Goal: Communication & Community: Connect with others

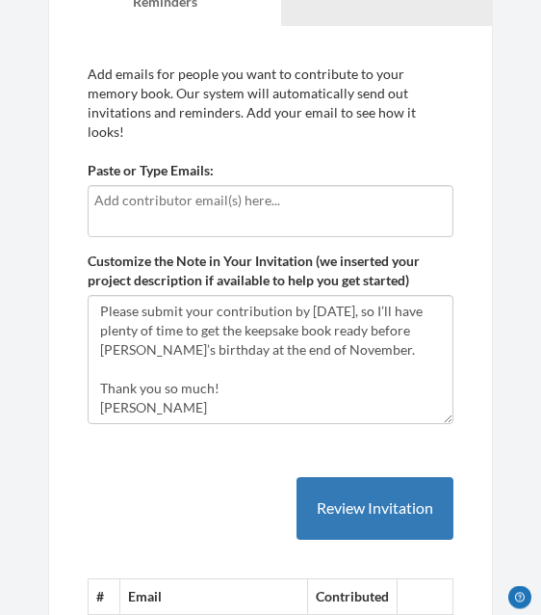
scroll to position [193, 0]
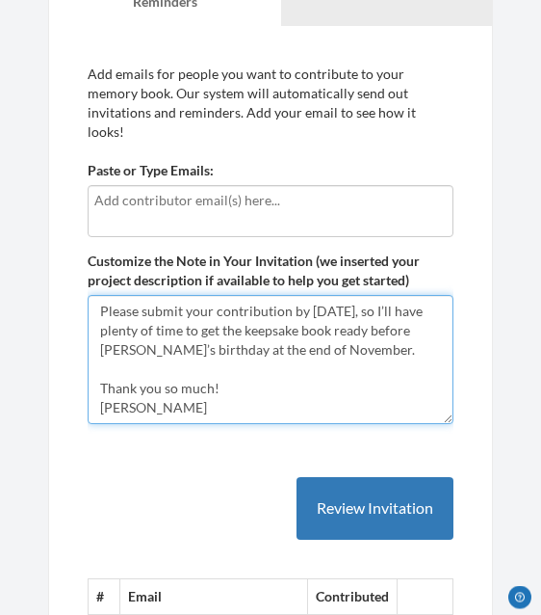
click at [192, 392] on textarea "Hi Everyone, I’m putting together a surprise gift for [PERSON_NAME]’s 50th birt…" at bounding box center [271, 360] width 366 height 129
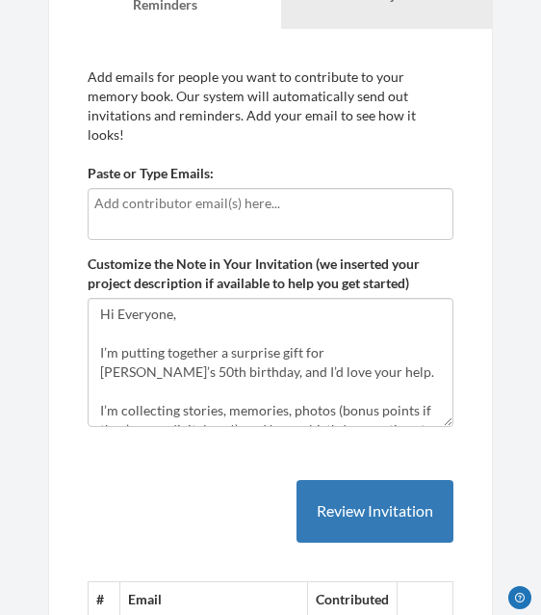
scroll to position [0, 0]
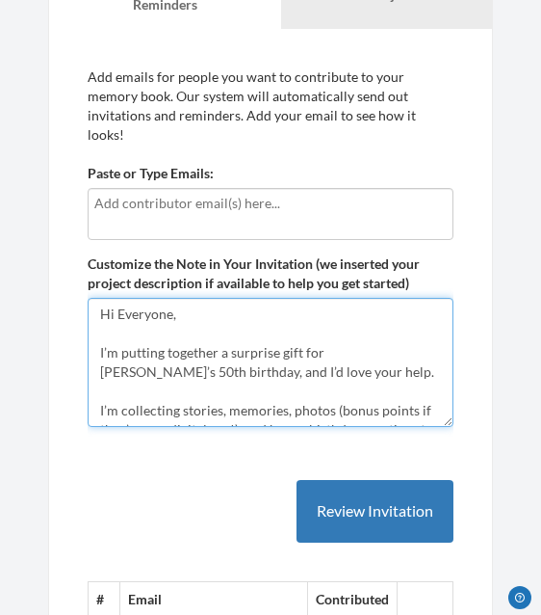
type textarea "Hi Everyone, I’m putting together a surprise gift for [PERSON_NAME]’s 50th birt…"
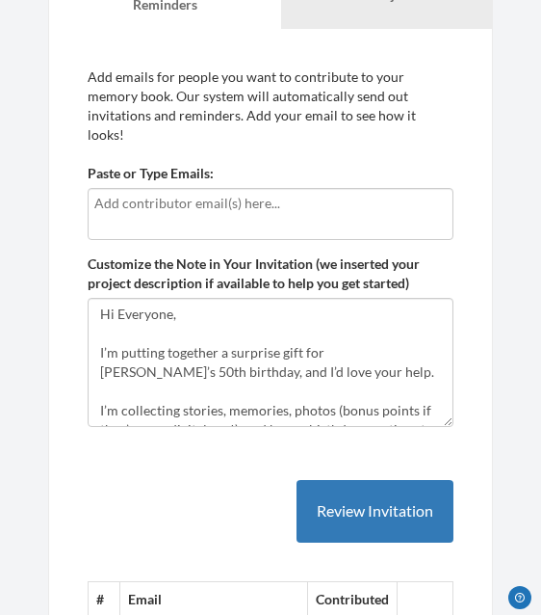
click at [185, 194] on input "text" at bounding box center [270, 203] width 353 height 21
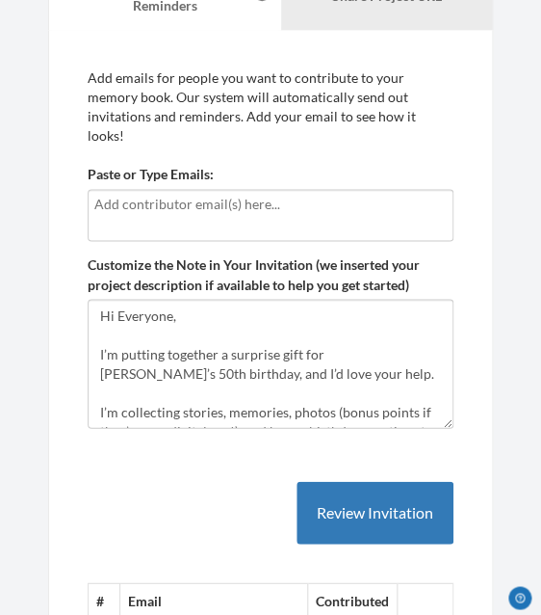
click at [223, 194] on input "text" at bounding box center [270, 204] width 353 height 21
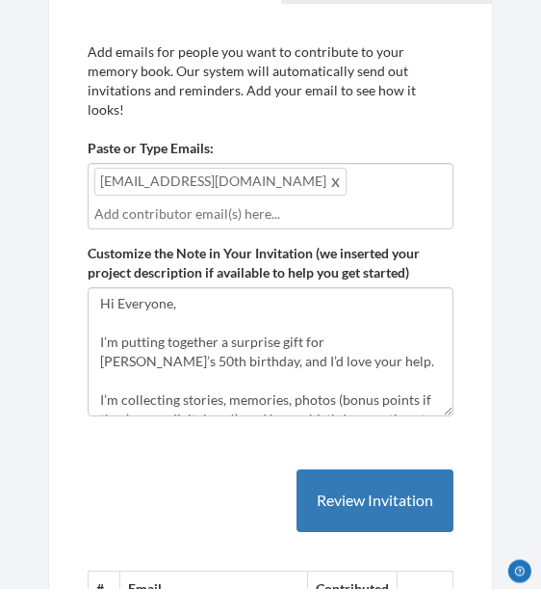
click at [259, 229] on input "text" at bounding box center [270, 239] width 353 height 21
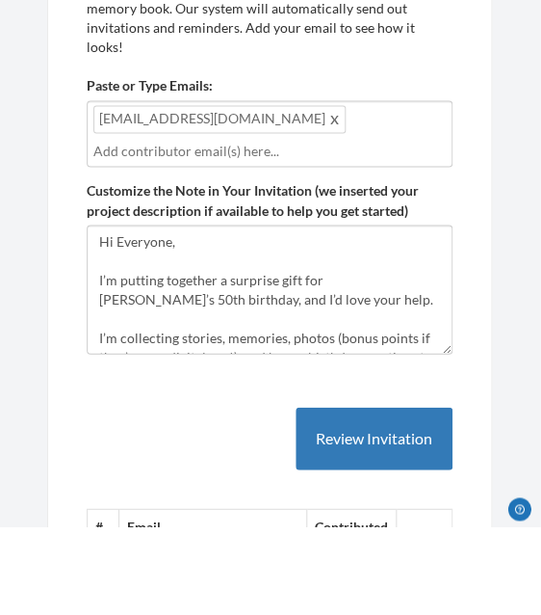
click at [212, 229] on input "text" at bounding box center [270, 239] width 353 height 21
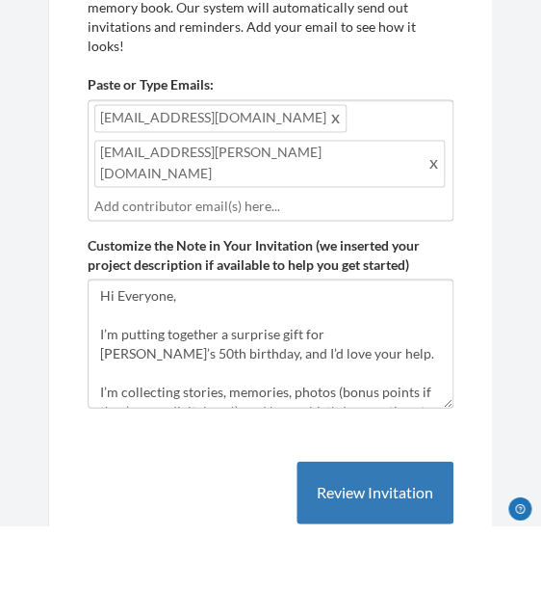
scroll to position [343, 0]
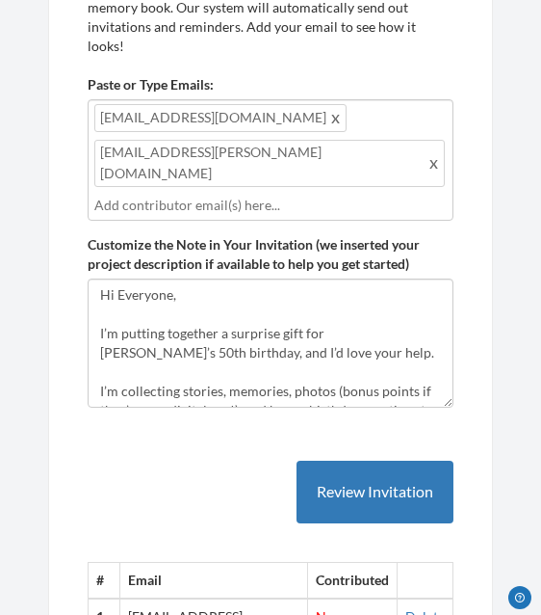
click at [277, 195] on input "text" at bounding box center [270, 205] width 353 height 21
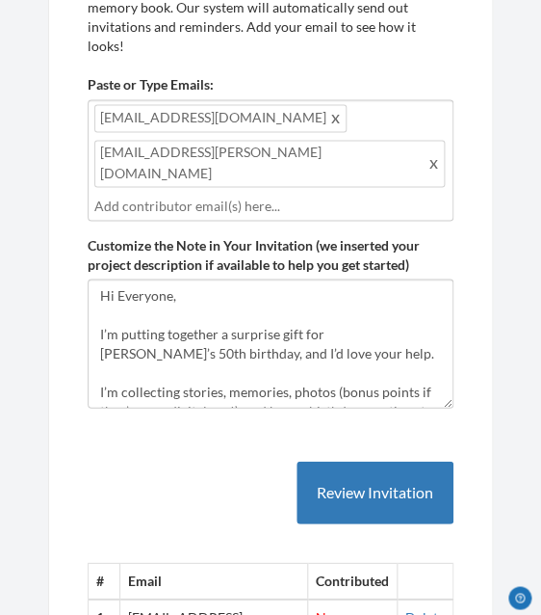
click at [194, 195] on input "text" at bounding box center [270, 205] width 353 height 21
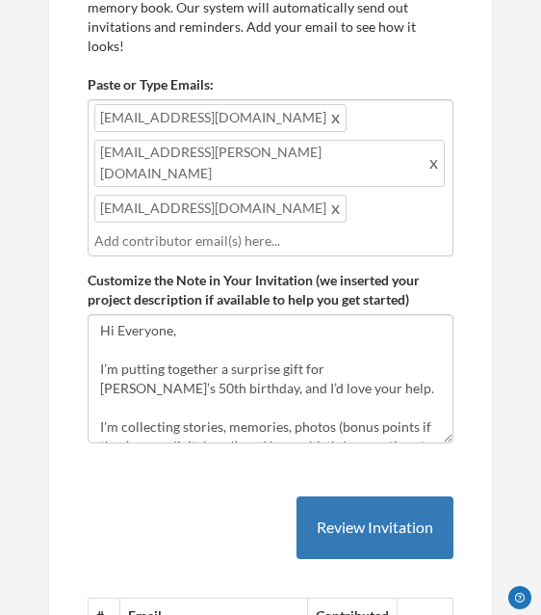
click at [209, 230] on input "text" at bounding box center [270, 240] width 353 height 21
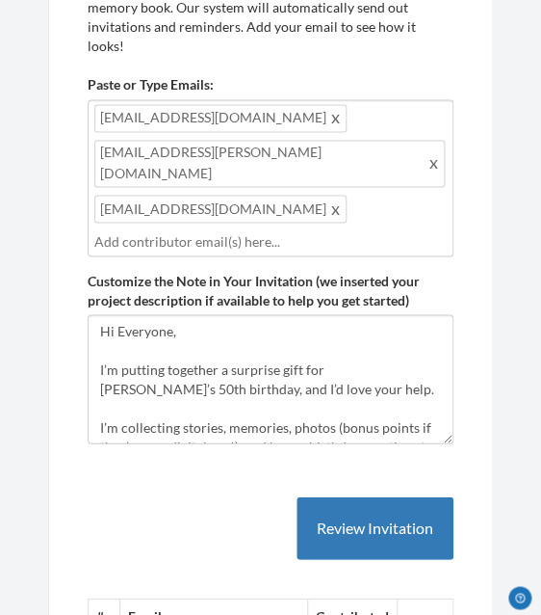
click at [209, 230] on input "text" at bounding box center [270, 240] width 353 height 21
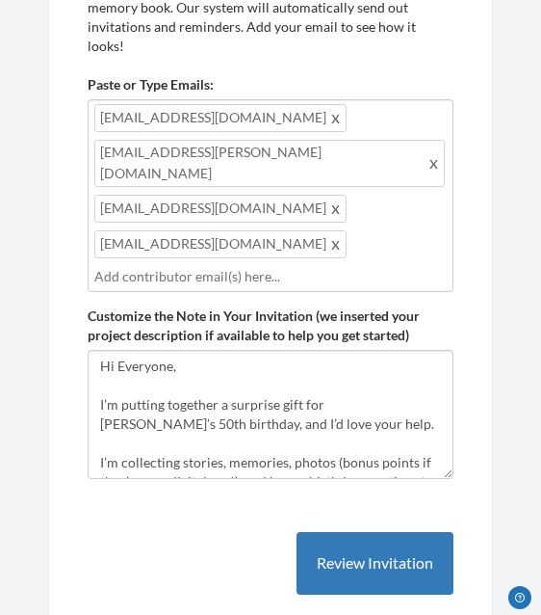
click at [253, 266] on input "text" at bounding box center [270, 276] width 353 height 21
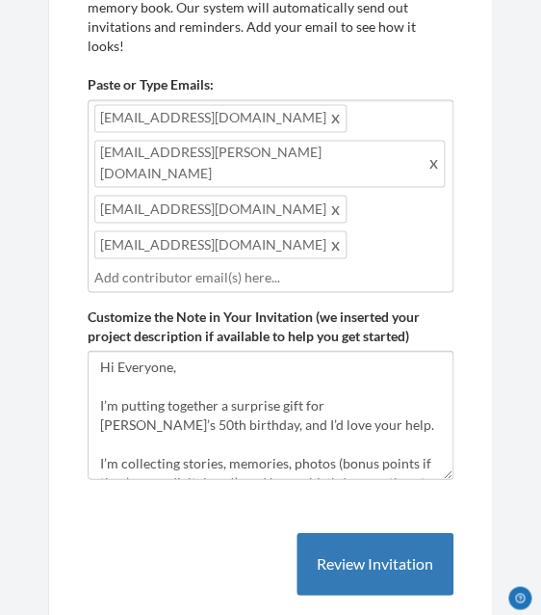
click at [226, 266] on input "text" at bounding box center [270, 276] width 353 height 21
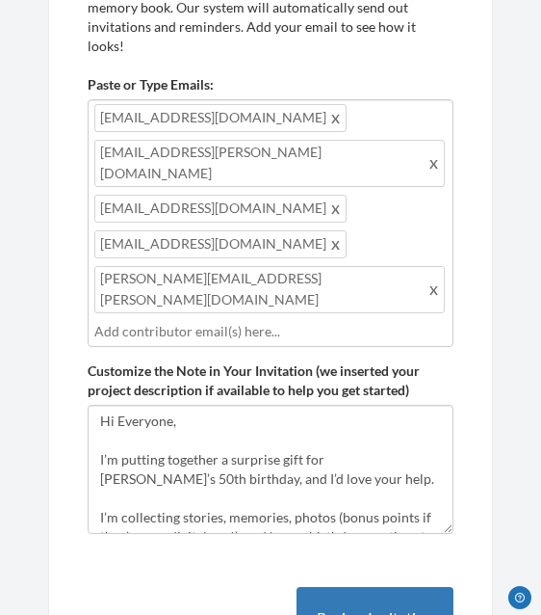
click at [250, 321] on input "text" at bounding box center [270, 331] width 353 height 21
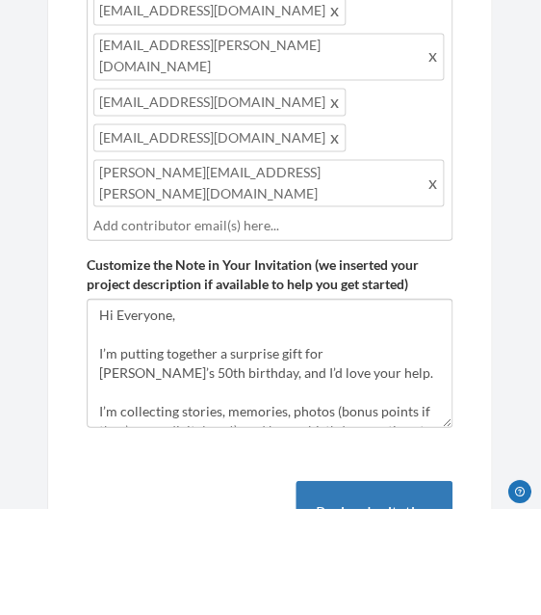
click at [197, 321] on input "text" at bounding box center [270, 331] width 353 height 21
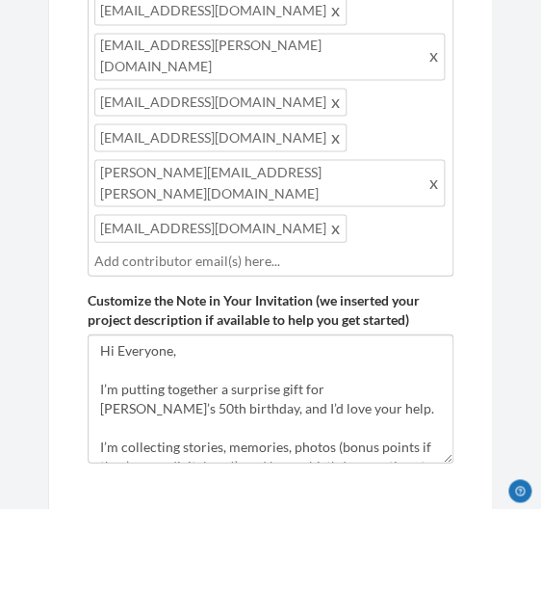
scroll to position [450, 0]
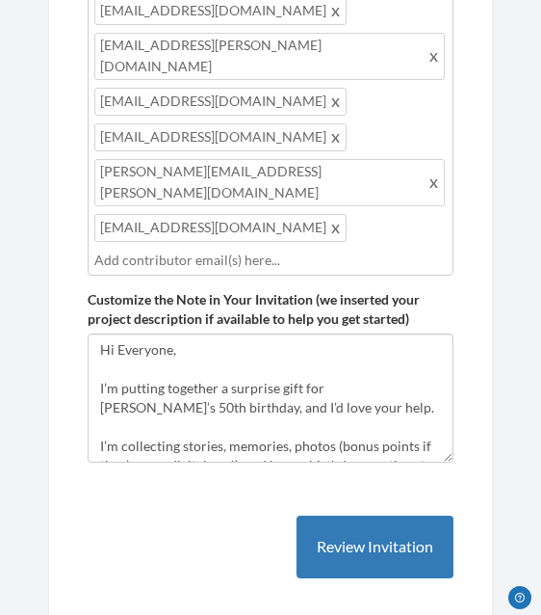
click at [414, 515] on button "Review Invitation" at bounding box center [375, 546] width 157 height 63
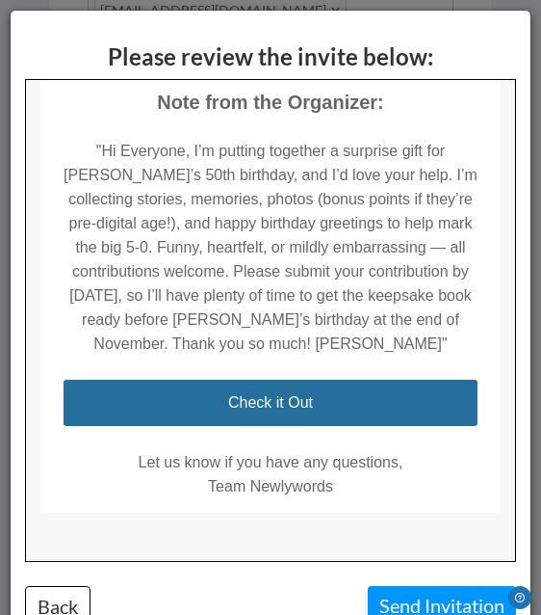
scroll to position [541, 0]
click at [426, 596] on button "Send Invitation" at bounding box center [442, 605] width 148 height 39
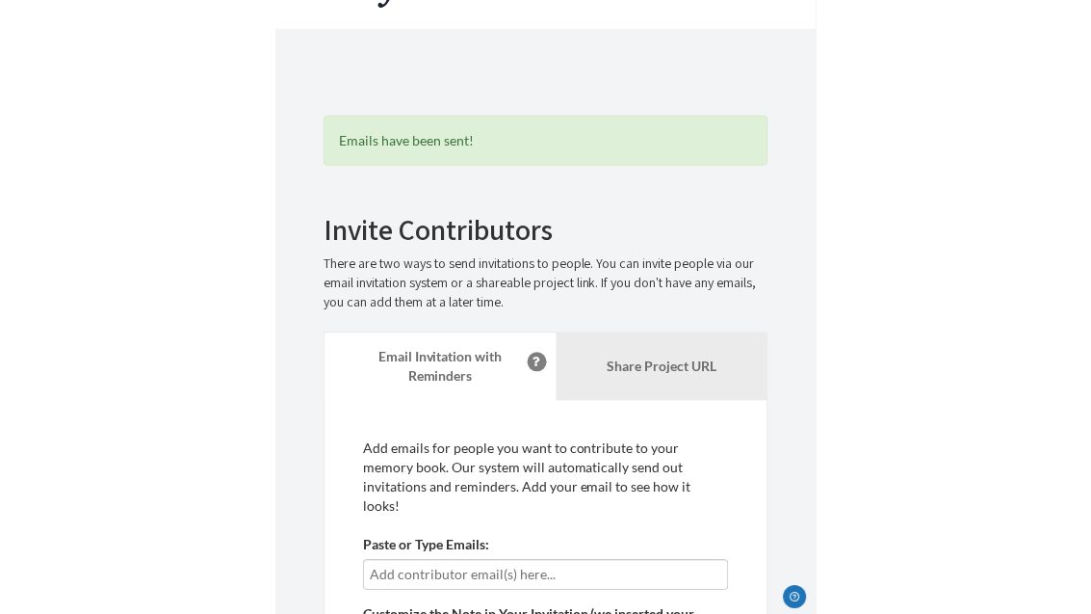
scroll to position [0, 0]
